Goal: Navigation & Orientation: Find specific page/section

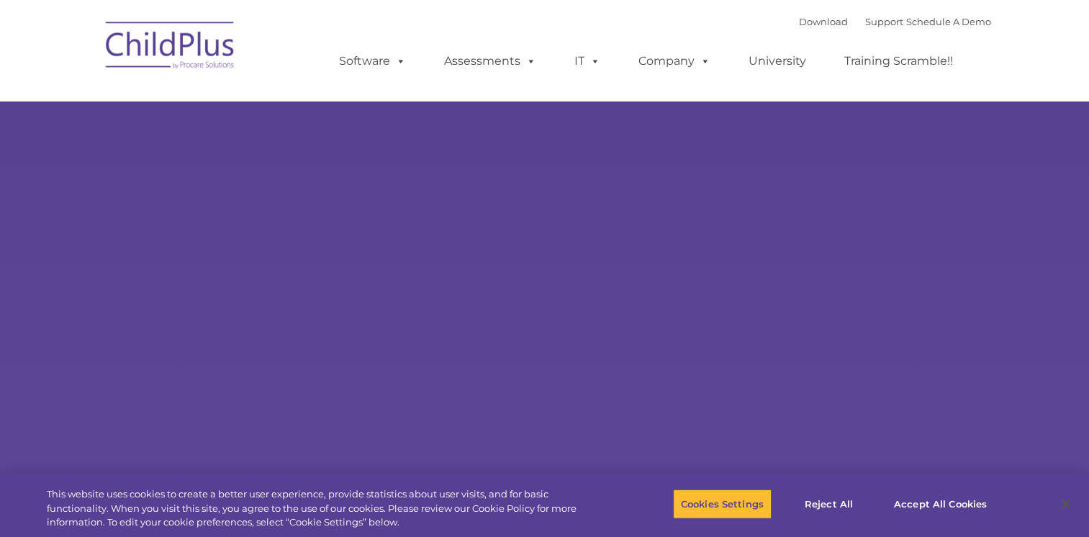
select select "MEDIUM"
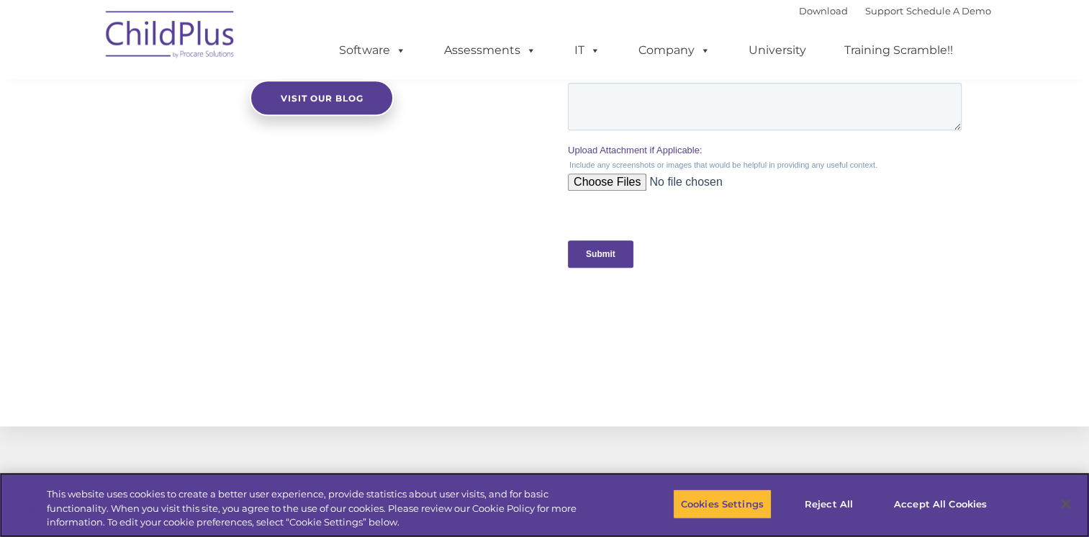
scroll to position [1406, 0]
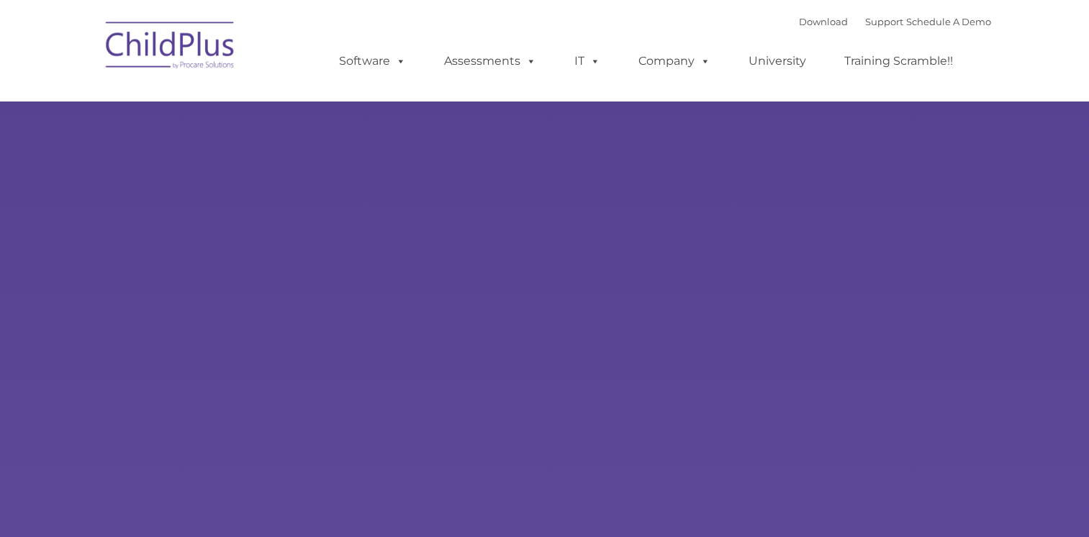
type input ""
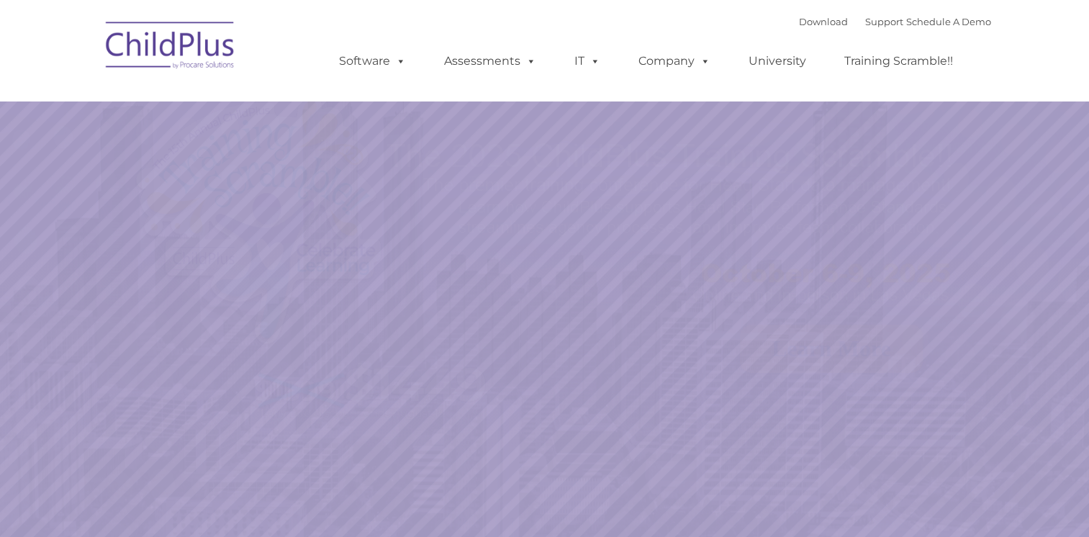
select select "MEDIUM"
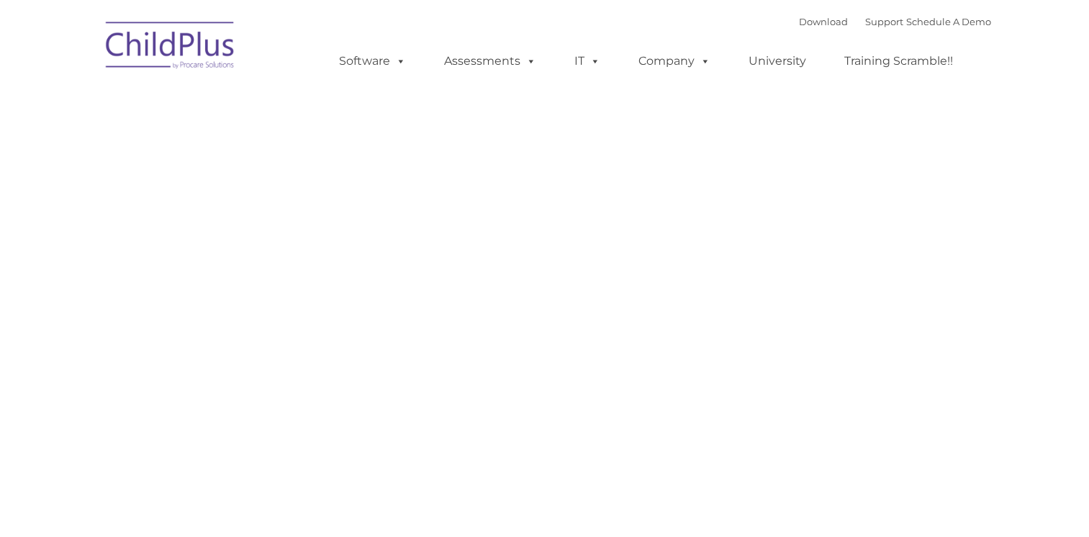
type input ""
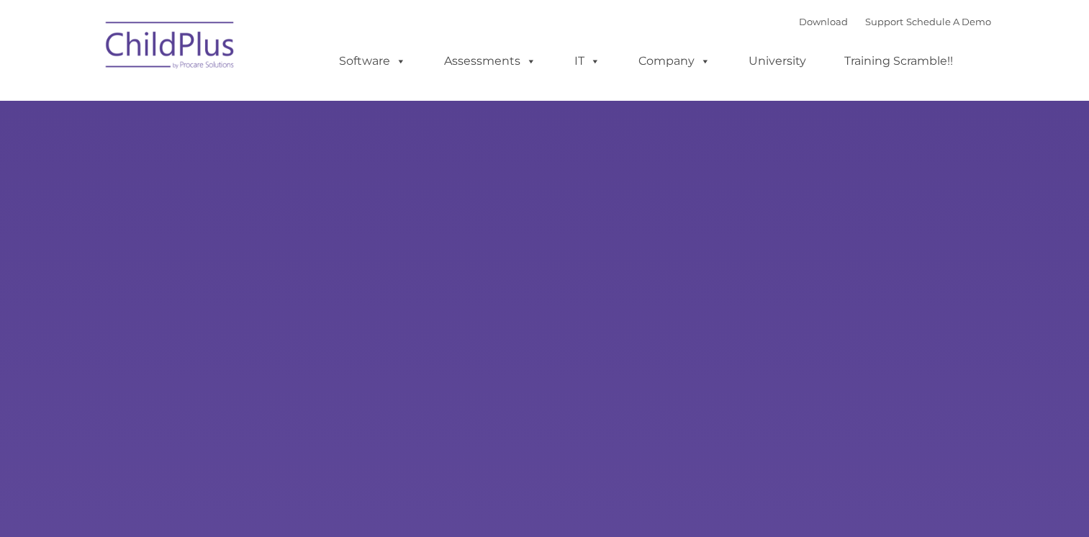
type input ""
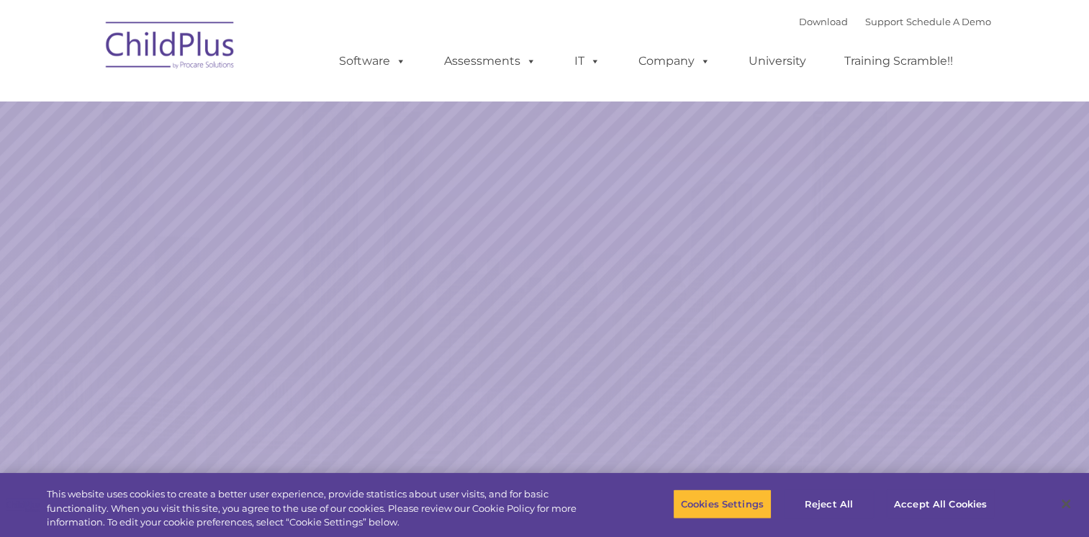
select select "MEDIUM"
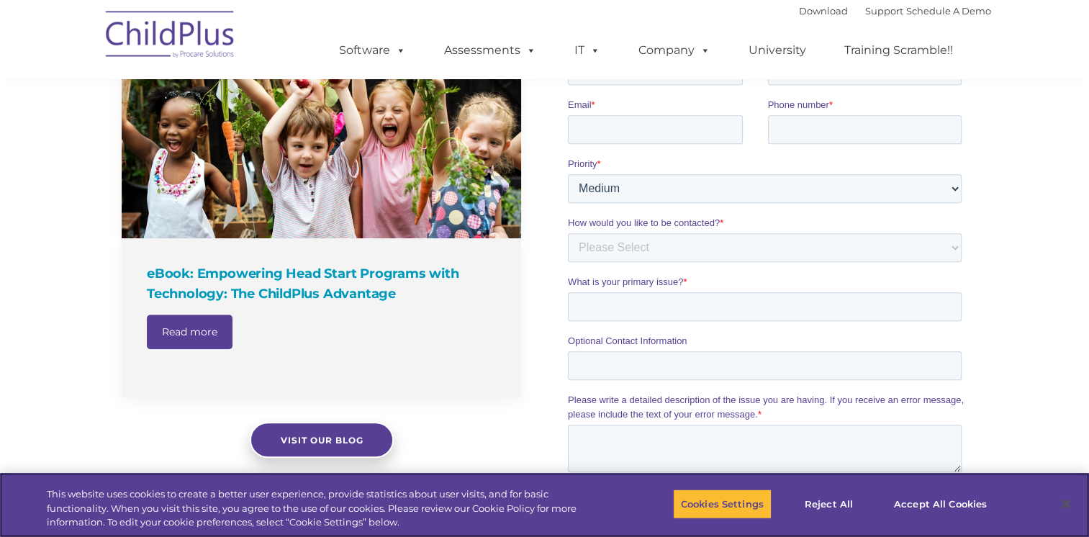
scroll to position [1581, 0]
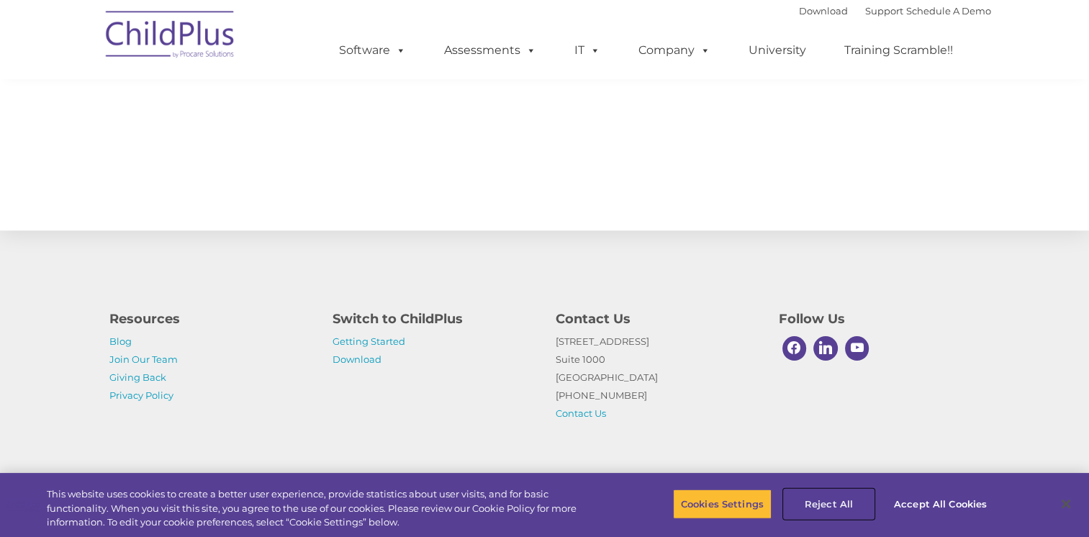
click at [843, 505] on button "Reject All" at bounding box center [829, 504] width 90 height 30
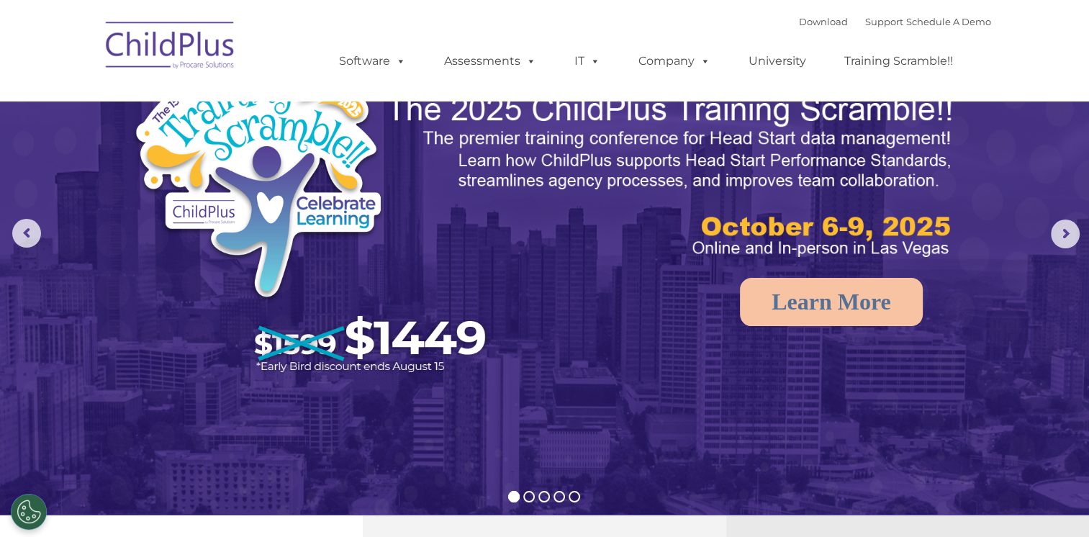
scroll to position [0, 0]
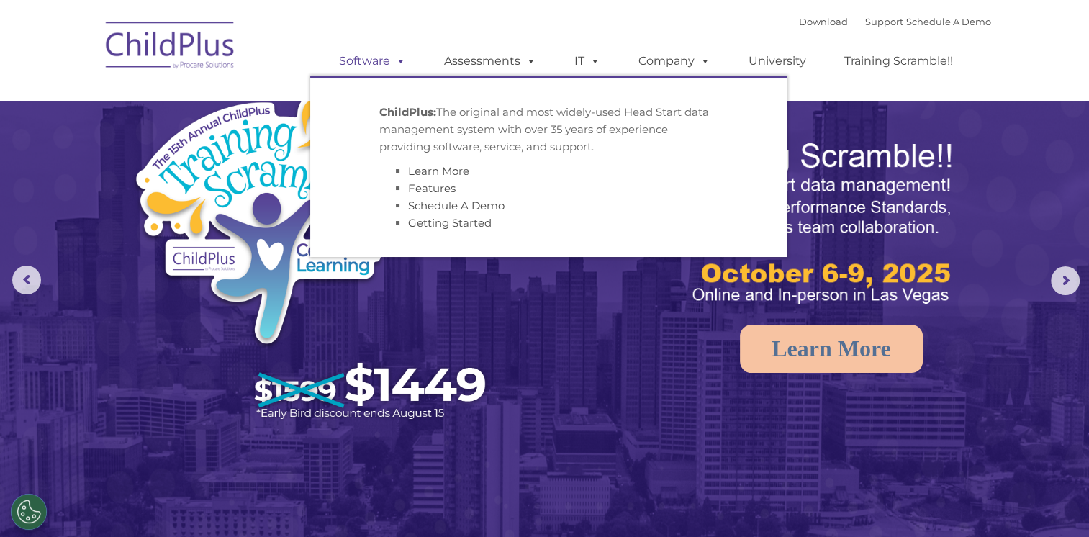
click at [372, 60] on link "Software" at bounding box center [372, 61] width 96 height 29
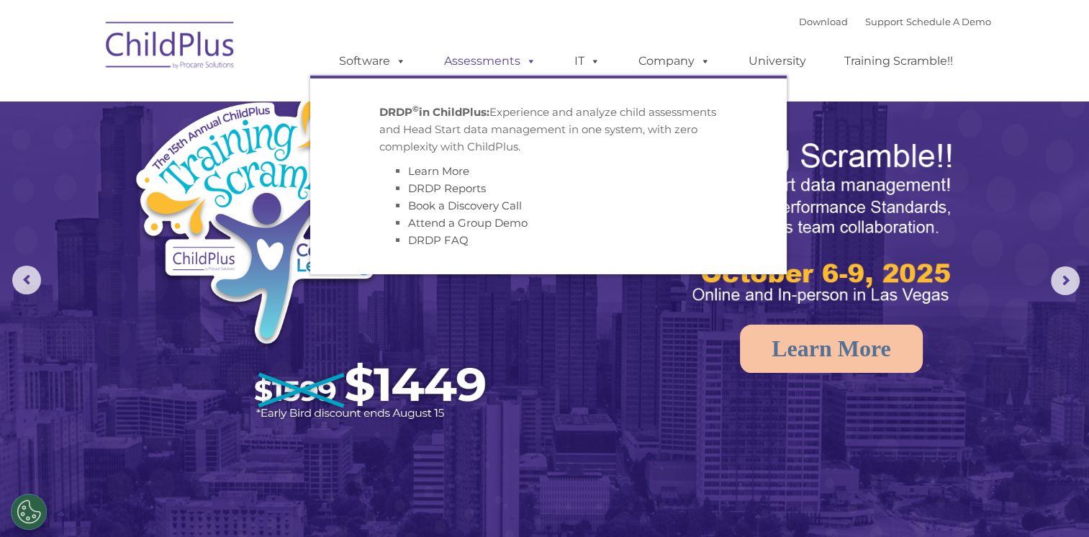
click at [475, 60] on link "Assessments" at bounding box center [490, 61] width 121 height 29
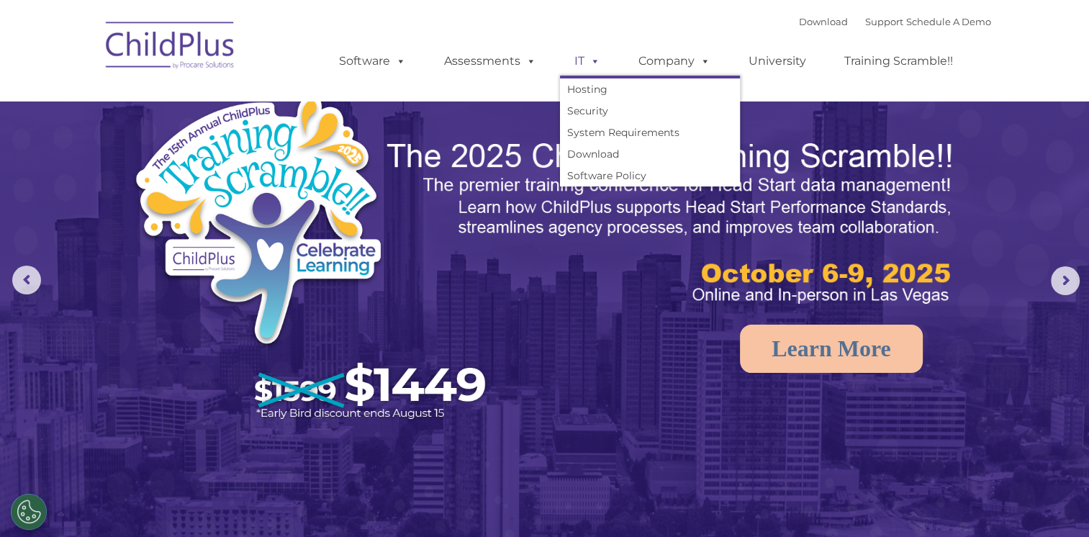
click at [593, 60] on span at bounding box center [592, 61] width 16 height 14
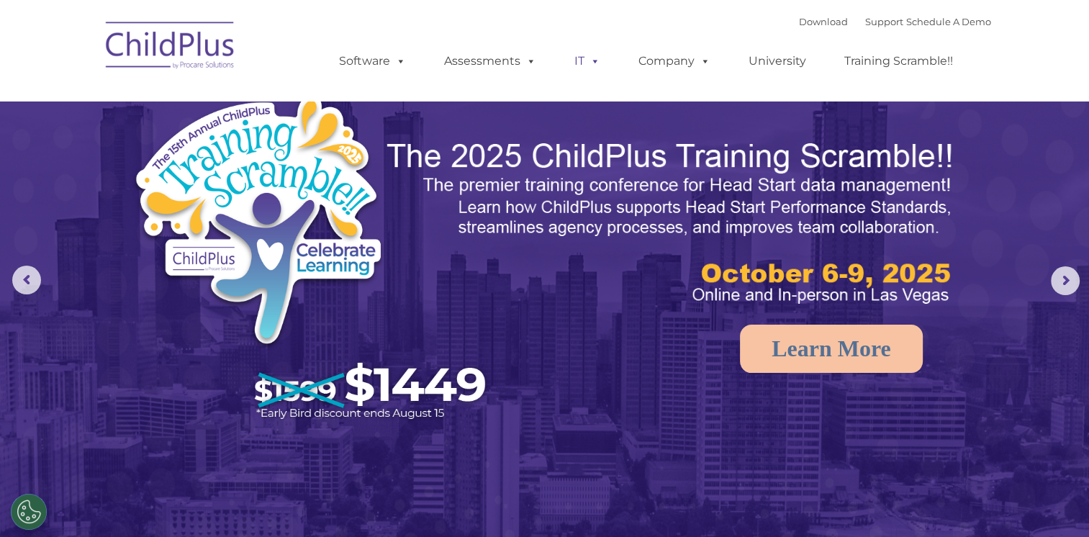
click at [593, 60] on span at bounding box center [592, 61] width 16 height 14
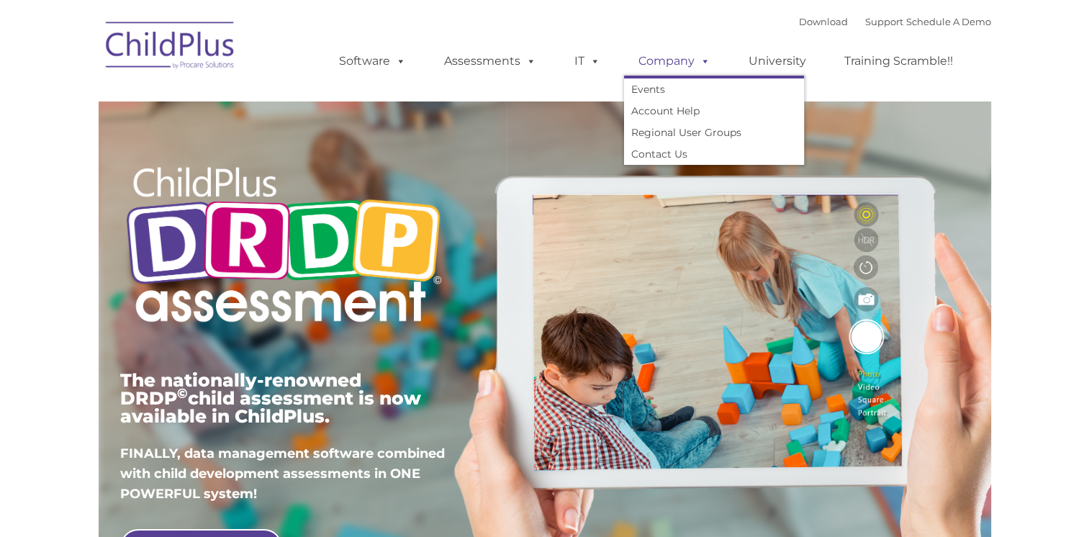
click at [671, 60] on link "Company" at bounding box center [674, 61] width 101 height 29
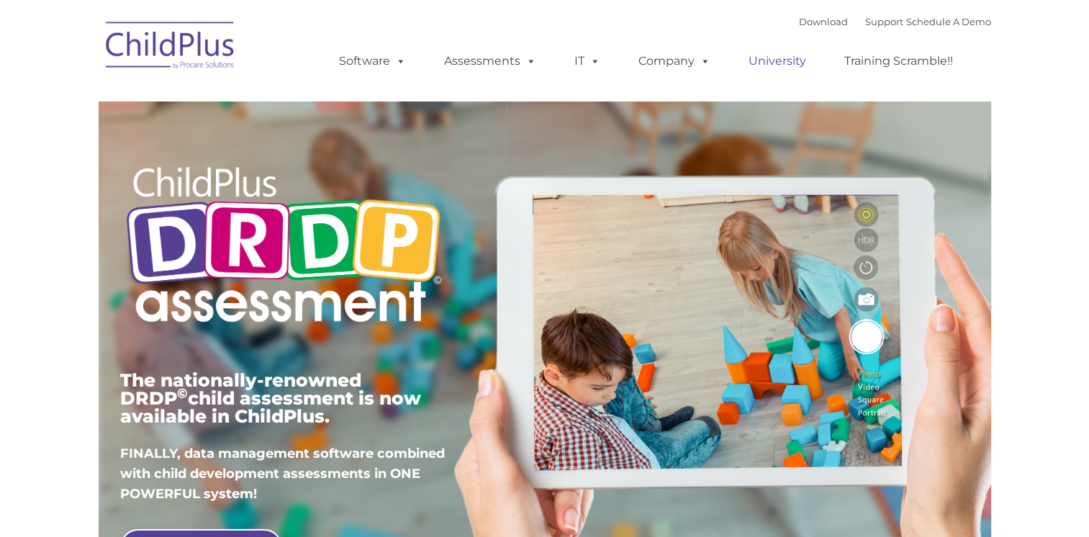
click at [768, 58] on link "University" at bounding box center [777, 61] width 86 height 29
click at [935, 72] on link "Training Scramble!!" at bounding box center [898, 61] width 137 height 29
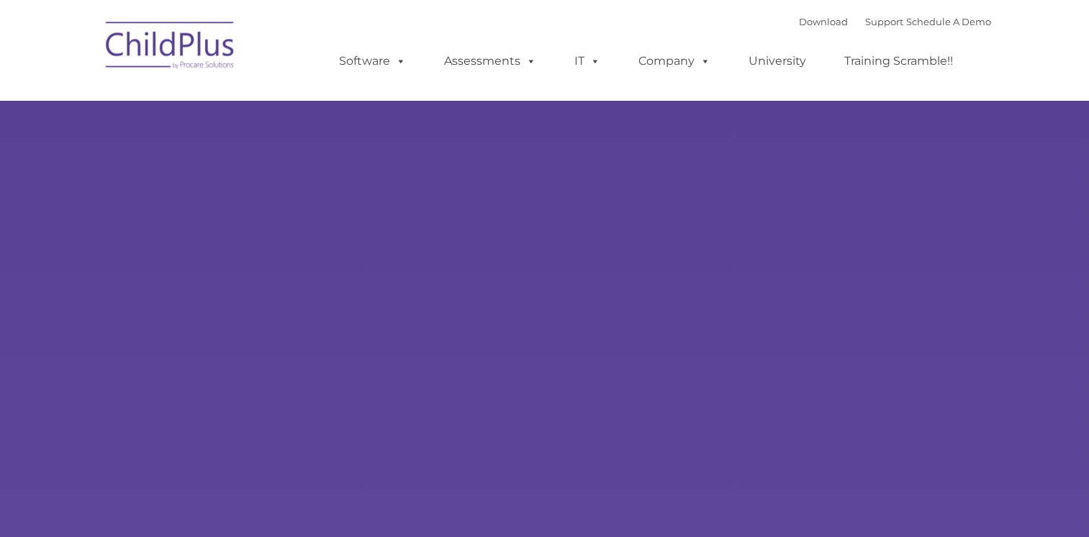
type input ""
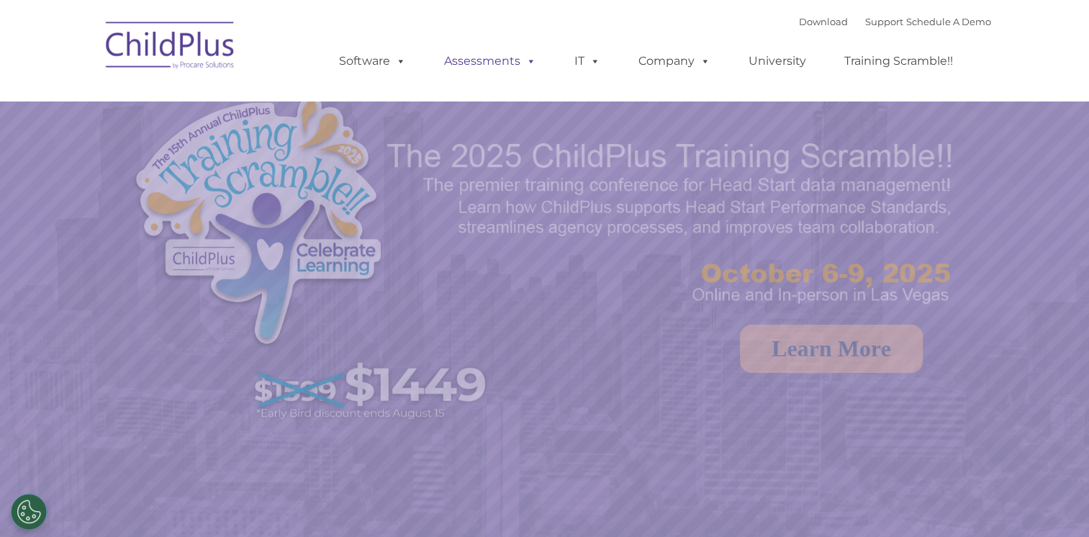
select select "MEDIUM"
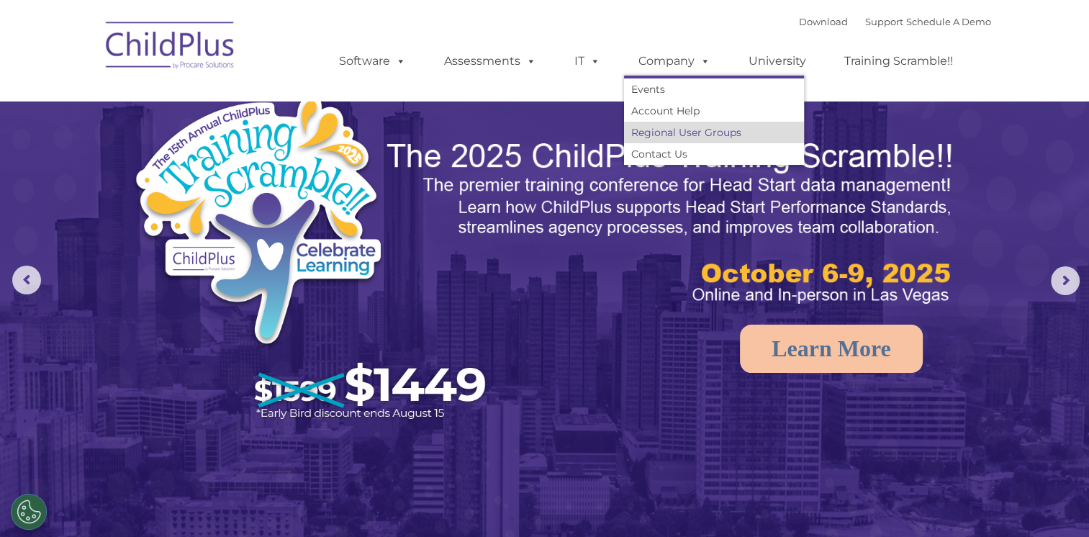
click at [711, 137] on link "Regional User Groups" at bounding box center [714, 133] width 180 height 22
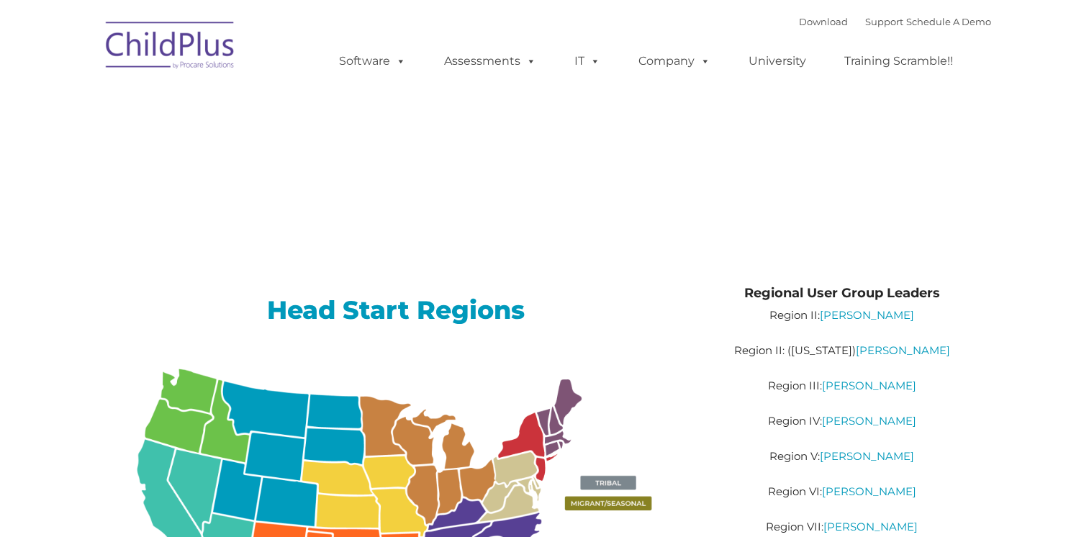
type input ""
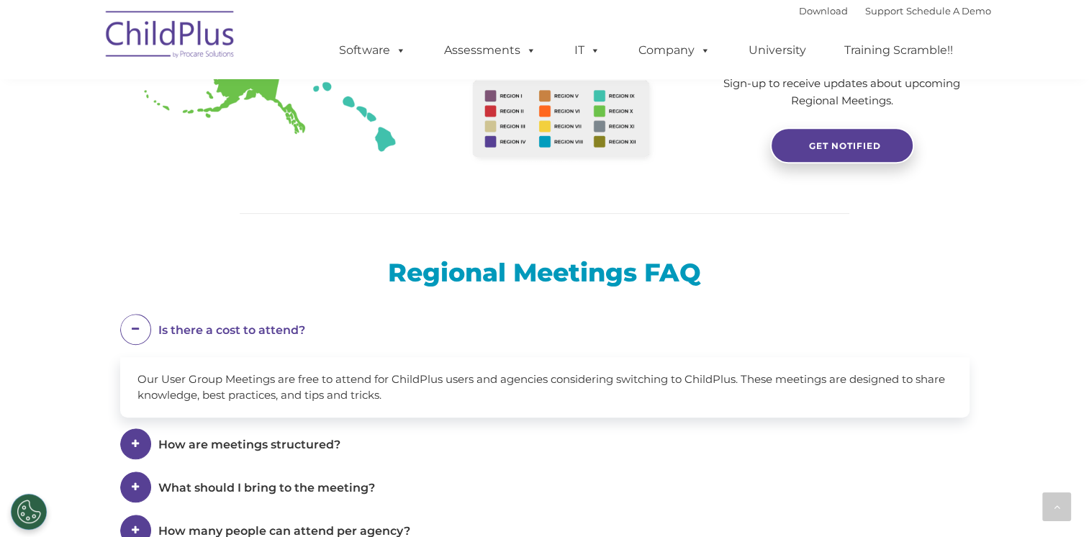
scroll to position [566, 0]
